Goal: Information Seeking & Learning: Compare options

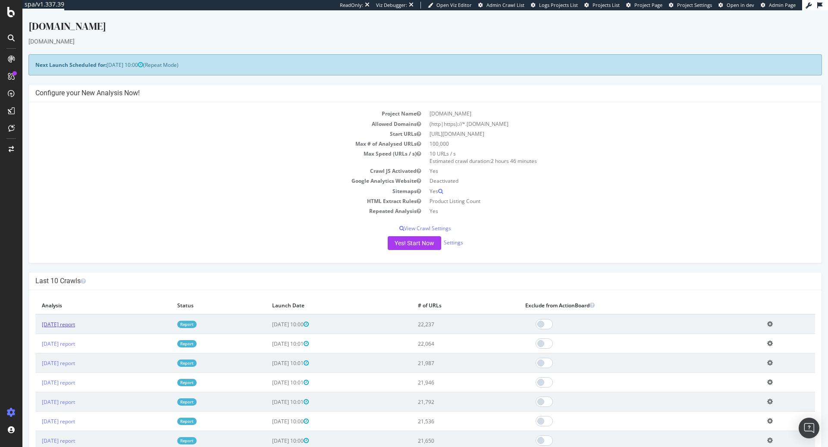
click at [74, 322] on link "[DATE] report" at bounding box center [58, 324] width 33 height 7
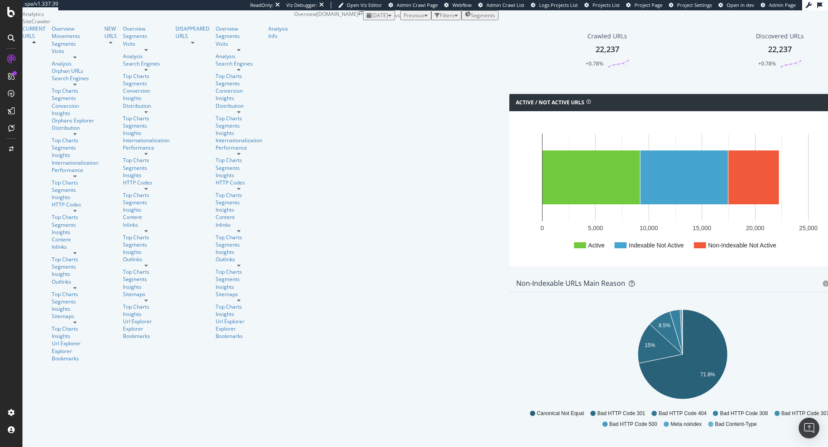
click at [404, 19] on span "Previous" at bounding box center [414, 15] width 21 height 7
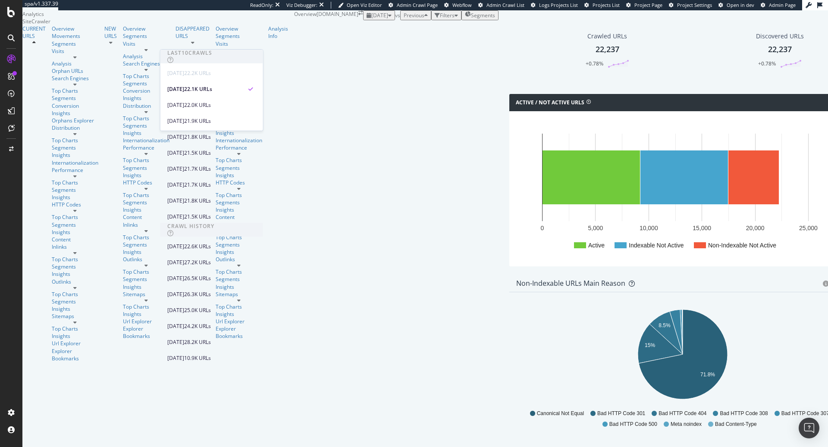
click at [363, 20] on div "[DATE] vs Previous Filters Segments" at bounding box center [430, 15] width 135 height 10
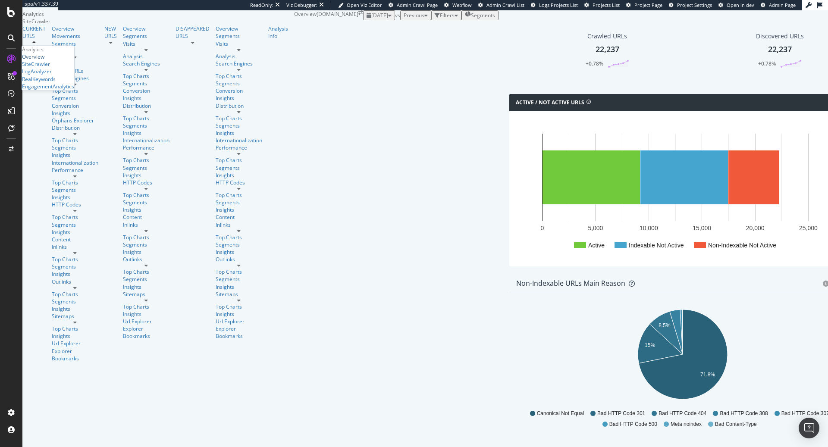
click at [44, 60] on div "Overview" at bounding box center [33, 56] width 22 height 7
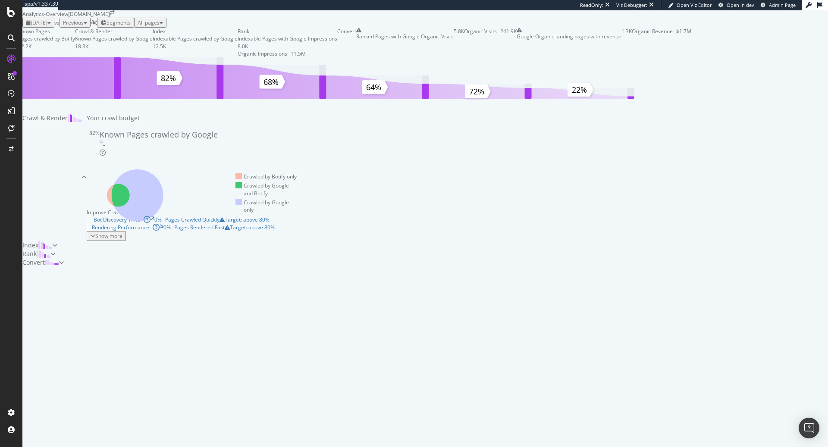
click at [84, 26] on span "Previous" at bounding box center [73, 22] width 21 height 7
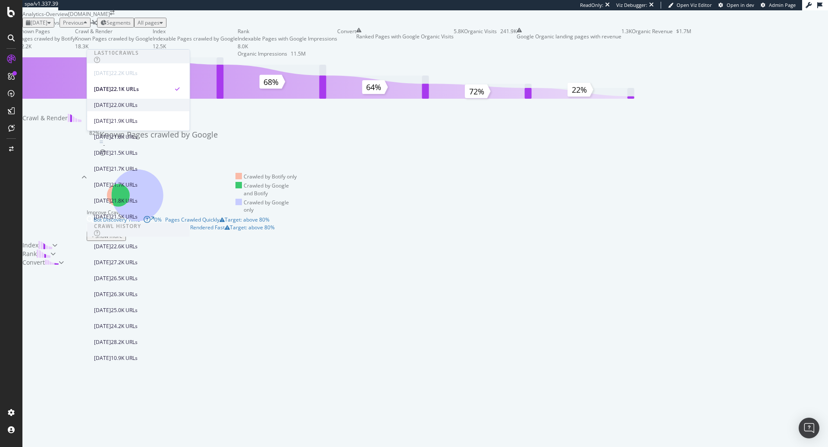
scroll to position [237, 0]
click at [140, 354] on div "[DATE] 10.9K URLs" at bounding box center [132, 358] width 77 height 8
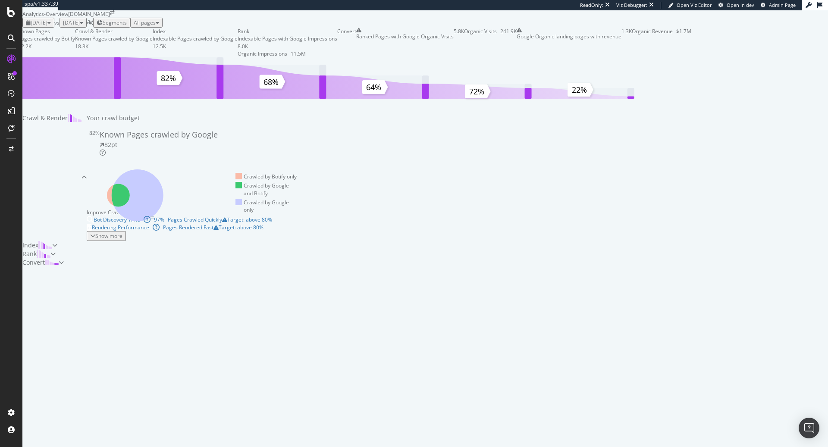
click at [83, 26] on div "[DATE]" at bounding box center [73, 22] width 20 height 7
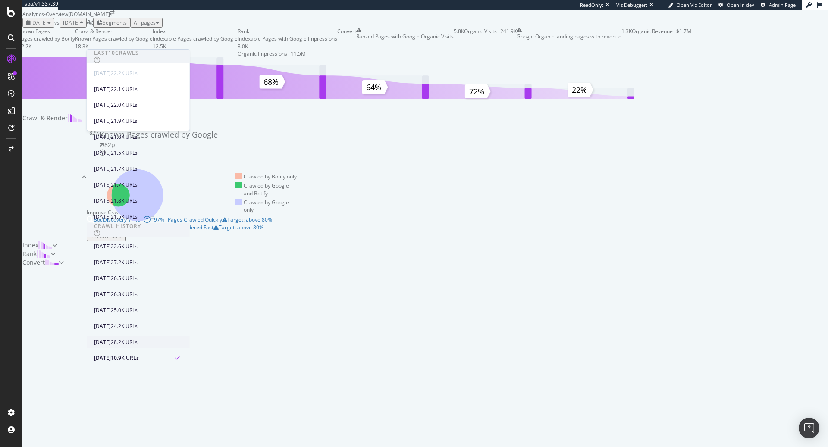
scroll to position [237, 0]
click at [138, 338] on div "28.2K URLs" at bounding box center [124, 342] width 27 height 8
